Goal: Transaction & Acquisition: Subscribe to service/newsletter

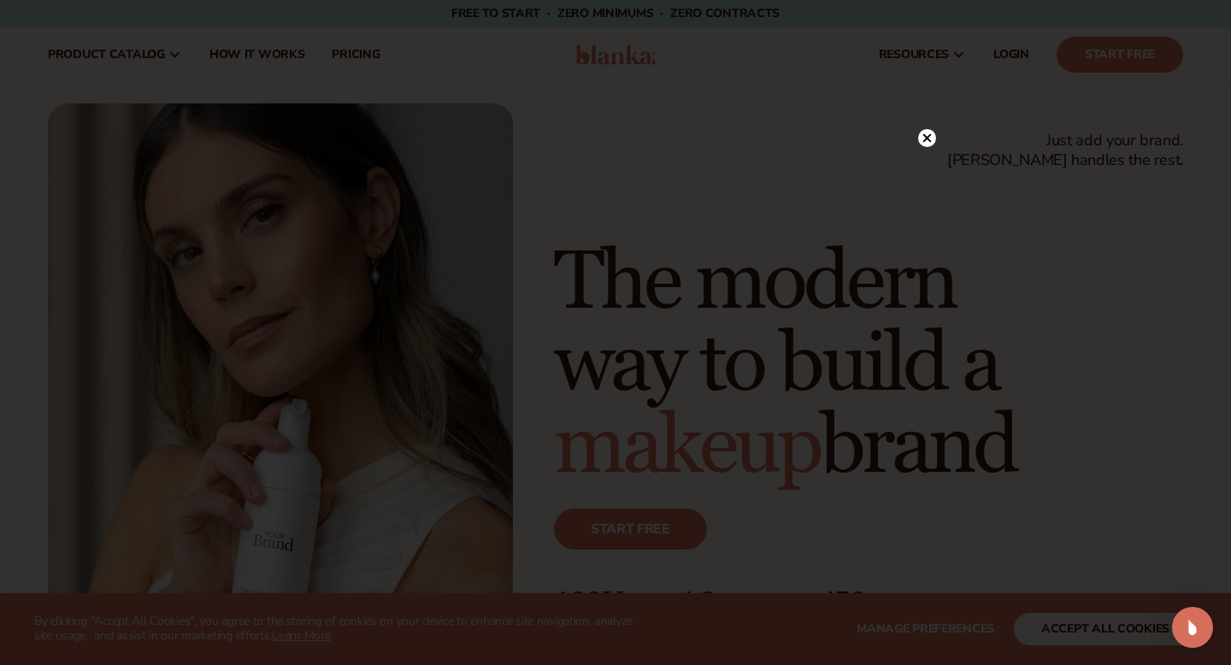
click at [927, 137] on icon at bounding box center [927, 137] width 9 height 9
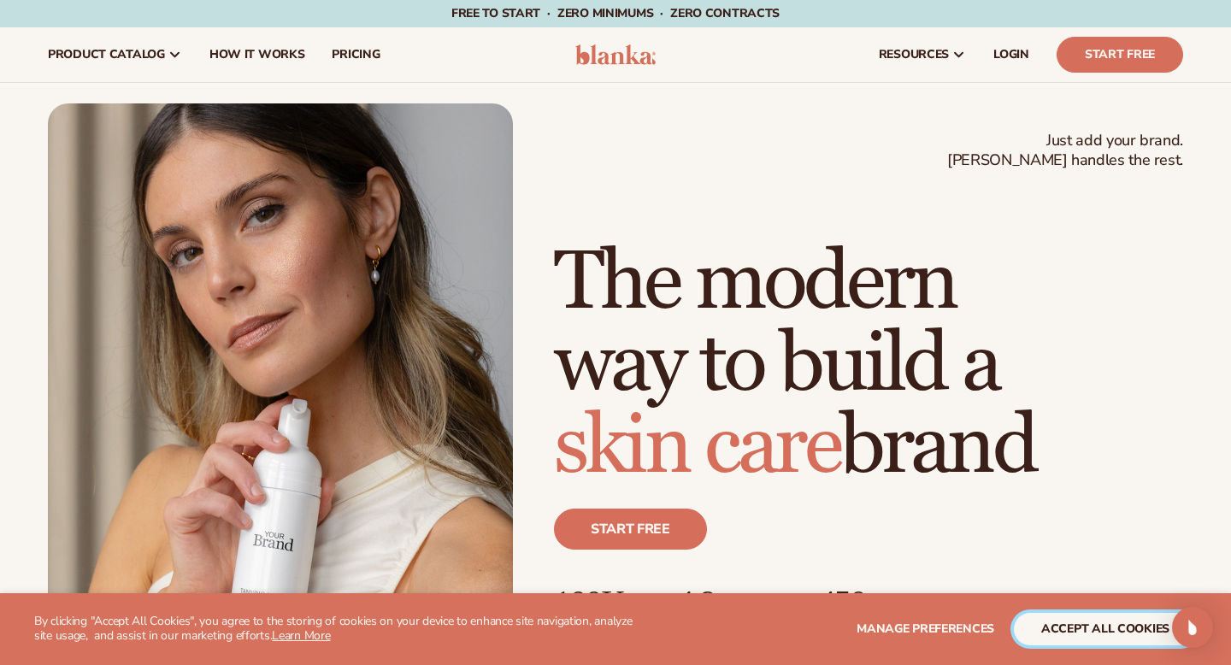
click at [1084, 635] on button "accept all cookies" at bounding box center [1105, 629] width 183 height 32
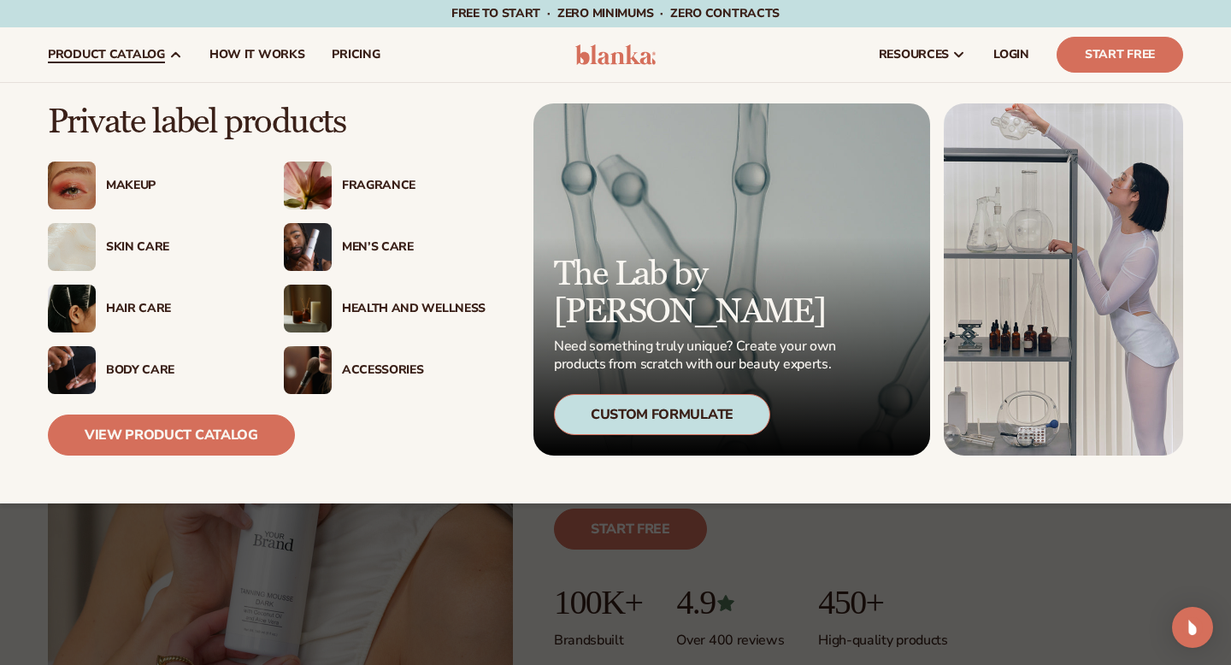
click at [124, 56] on span "product catalog" at bounding box center [106, 55] width 117 height 14
click at [132, 189] on div "Makeup" at bounding box center [178, 186] width 144 height 15
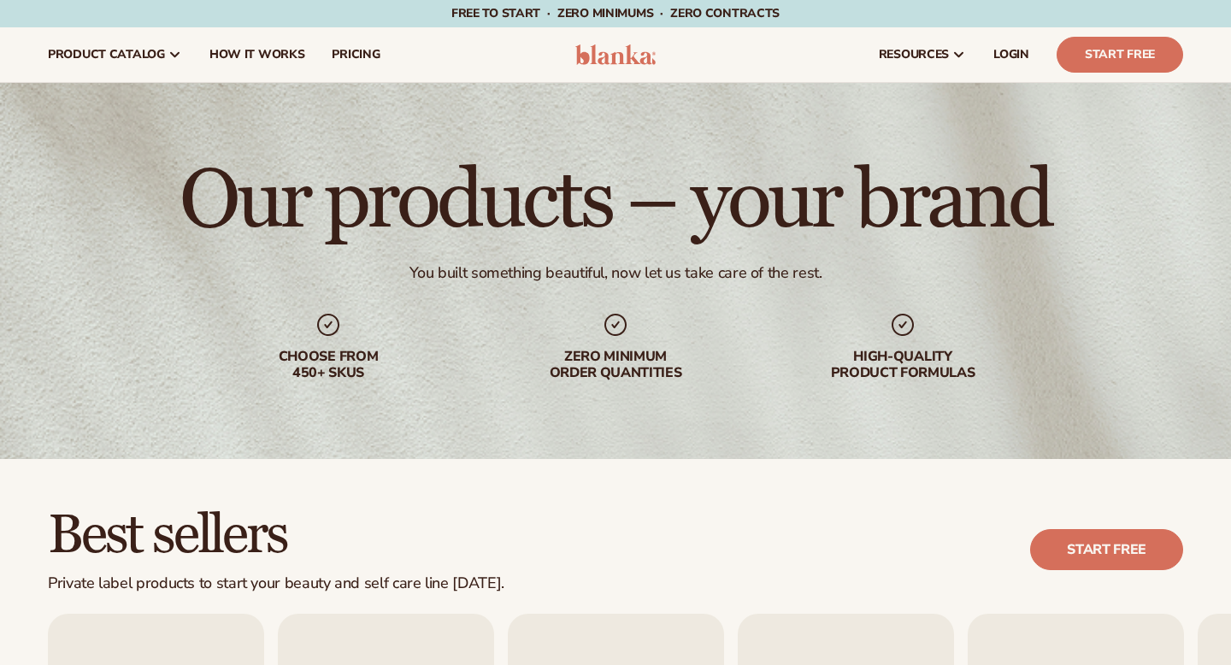
scroll to position [462, 0]
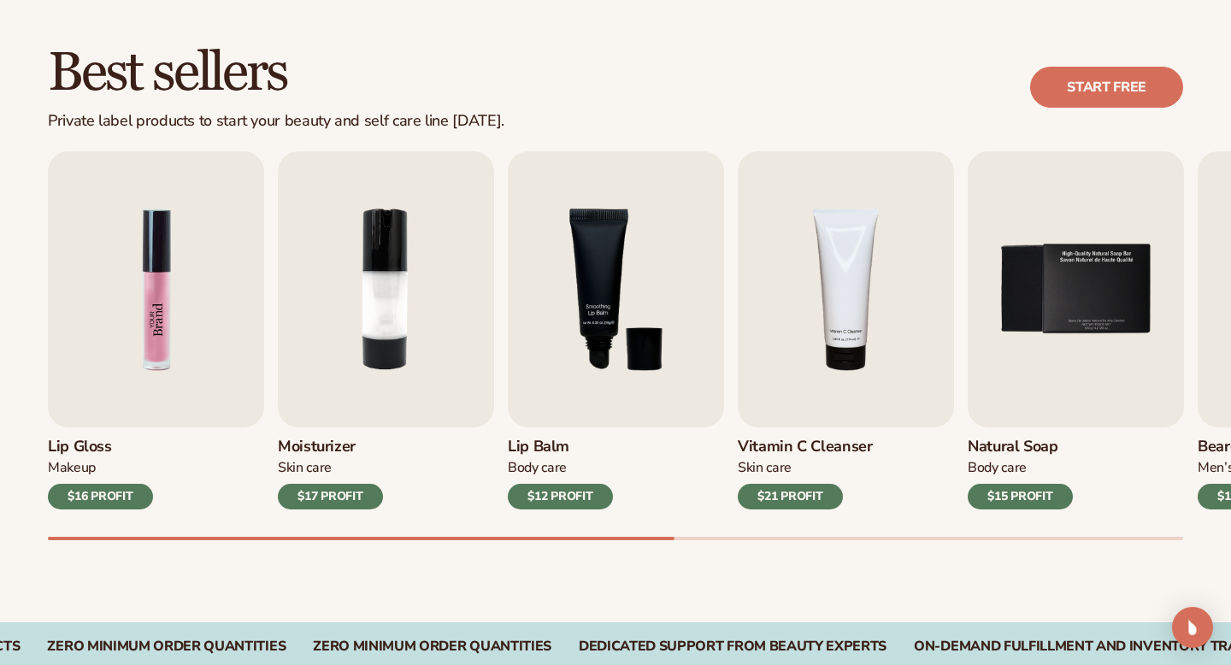
click at [138, 420] on img "1 / 9" at bounding box center [156, 289] width 216 height 276
click at [150, 287] on img "1 / 9" at bounding box center [156, 289] width 216 height 276
click at [88, 444] on h3 "Lip Gloss" at bounding box center [100, 447] width 105 height 19
click at [144, 376] on img "1 / 9" at bounding box center [156, 289] width 216 height 276
click at [152, 250] on img "1 / 9" at bounding box center [156, 289] width 216 height 276
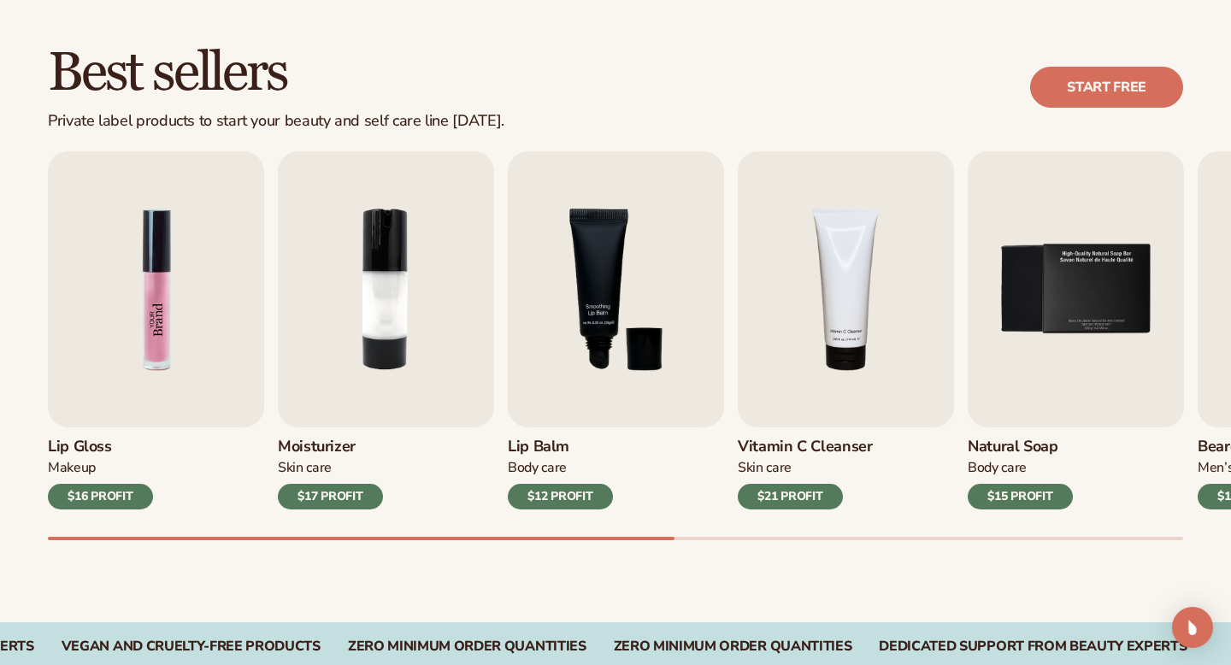
click at [152, 250] on img "1 / 9" at bounding box center [156, 289] width 216 height 276
click at [78, 455] on h3 "Lip Gloss" at bounding box center [100, 447] width 105 height 19
click at [150, 259] on img "1 / 9" at bounding box center [156, 289] width 216 height 276
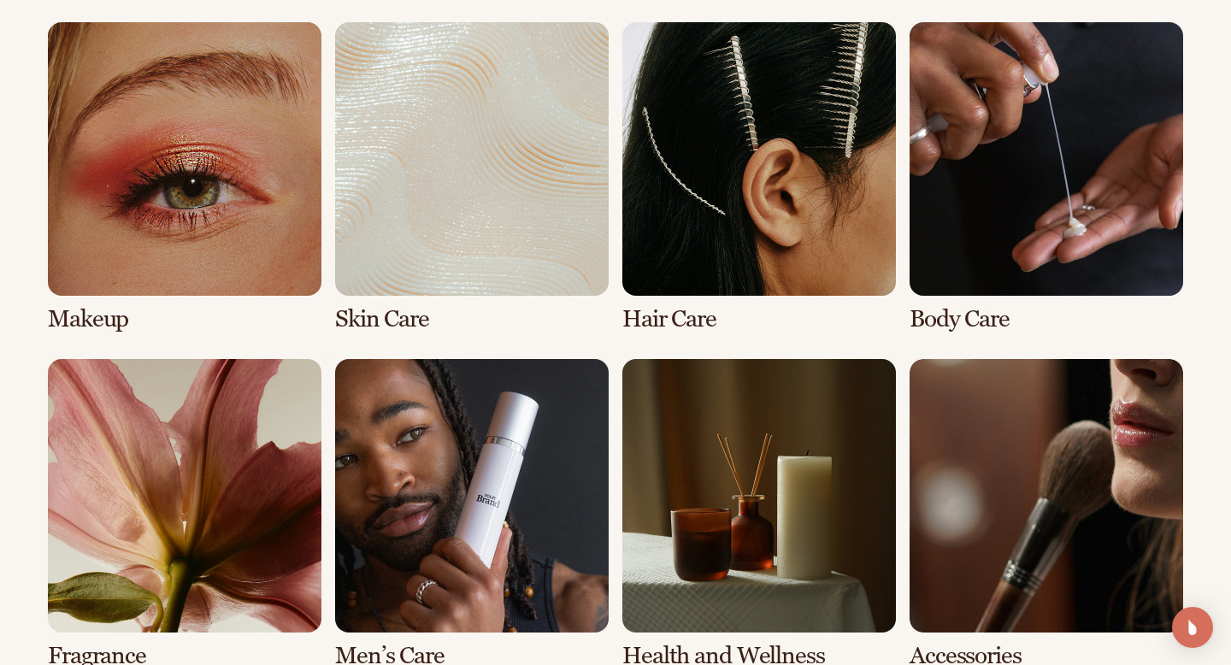
scroll to position [1312, 0]
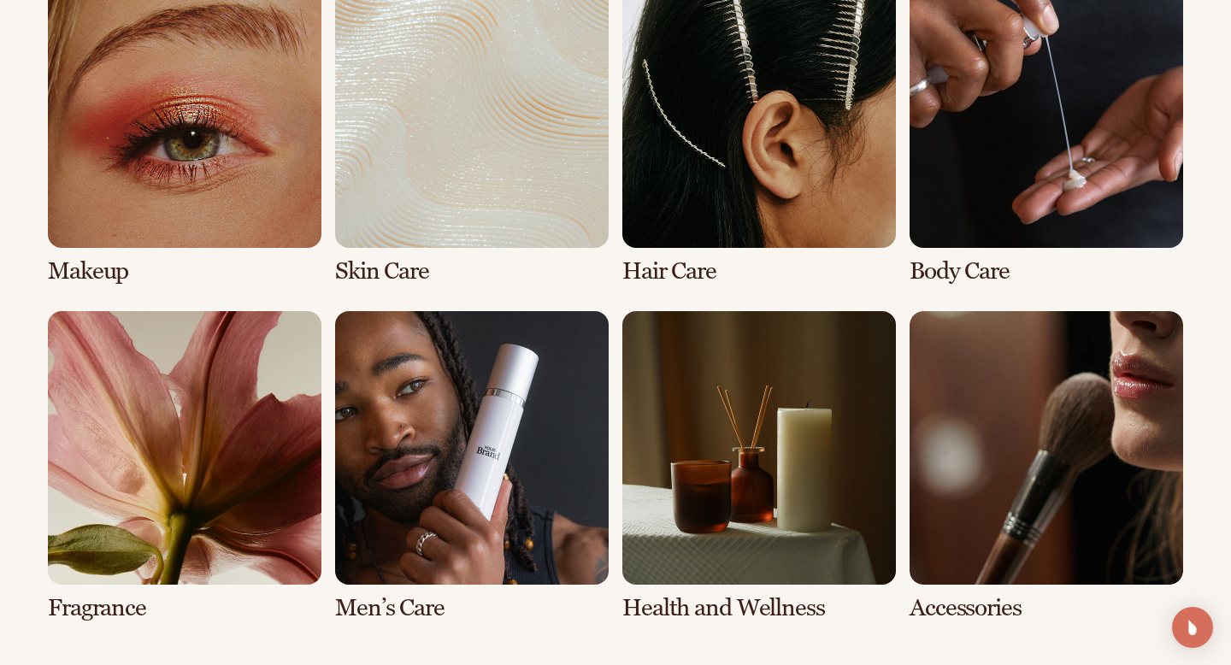
click at [156, 178] on link "1 / 8" at bounding box center [184, 129] width 273 height 310
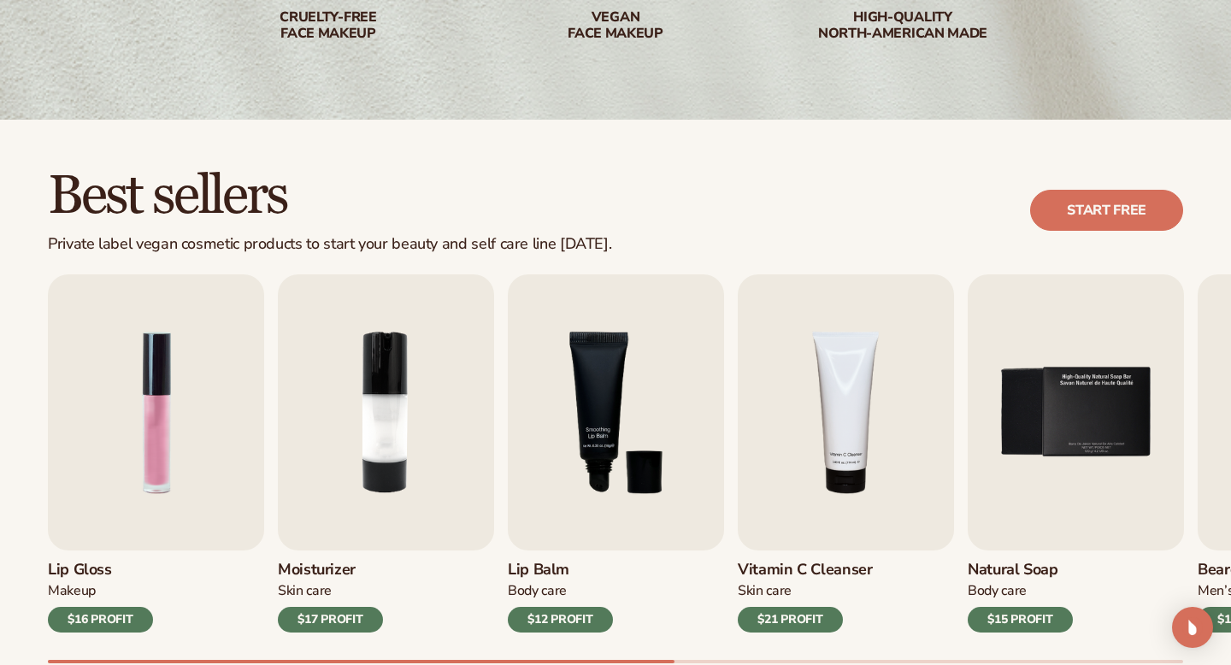
scroll to position [356, 0]
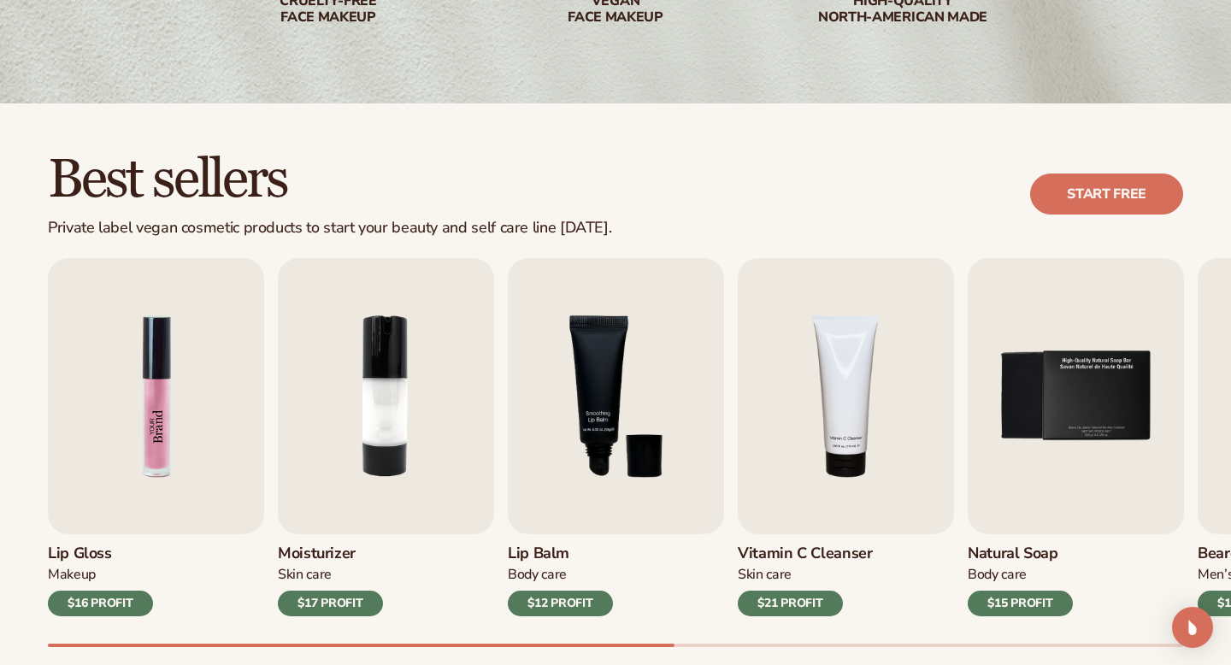
click at [133, 373] on img "1 / 9" at bounding box center [156, 396] width 216 height 276
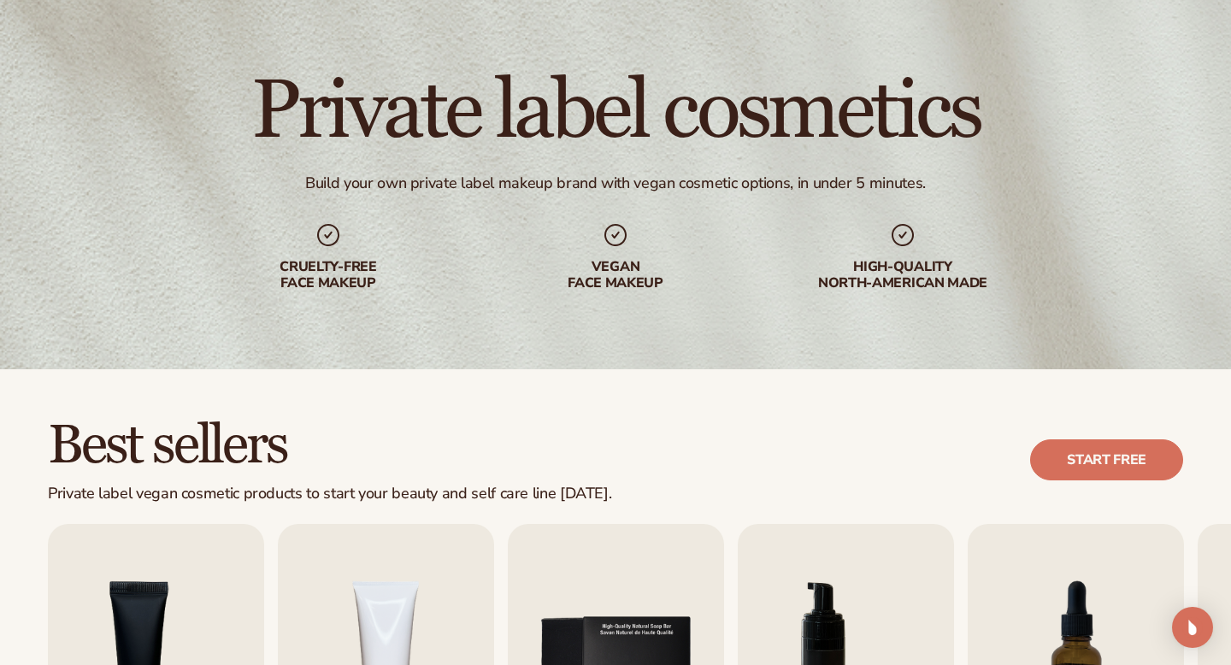
scroll to position [0, 0]
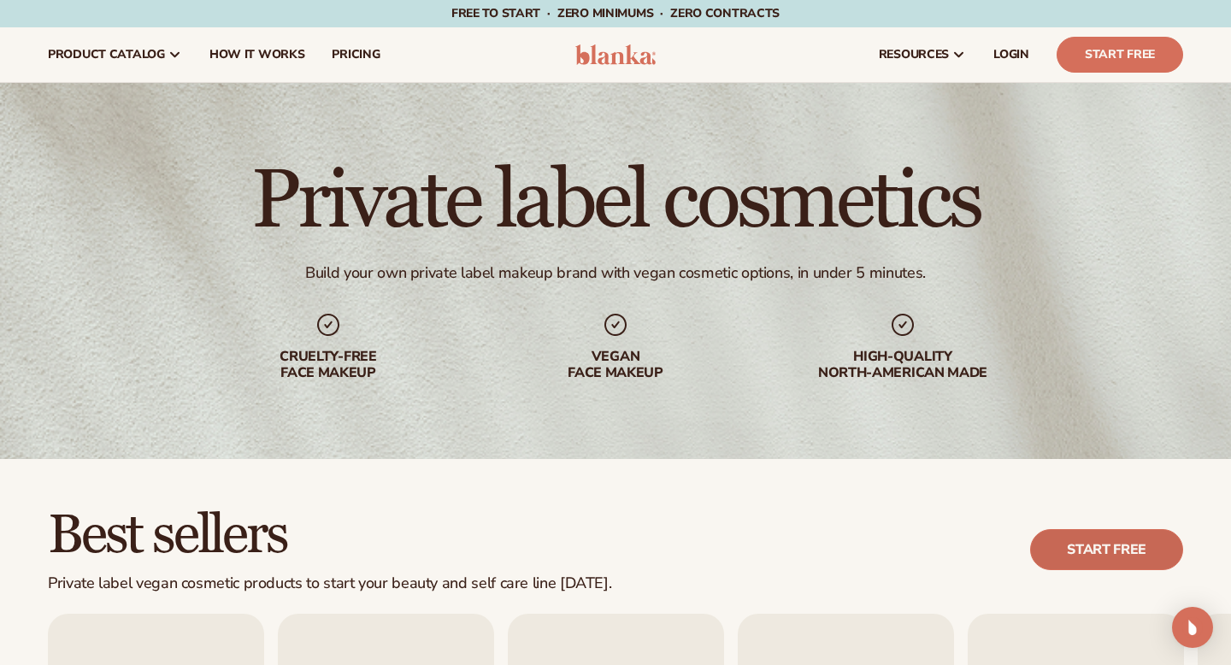
click at [1081, 547] on link "Start free" at bounding box center [1106, 549] width 153 height 41
